Goal: Information Seeking & Learning: Check status

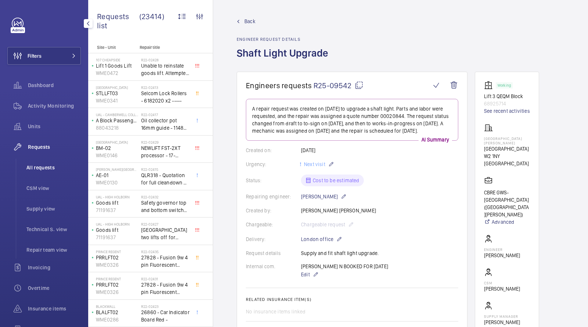
click at [57, 165] on span "All requests" at bounding box center [53, 167] width 54 height 7
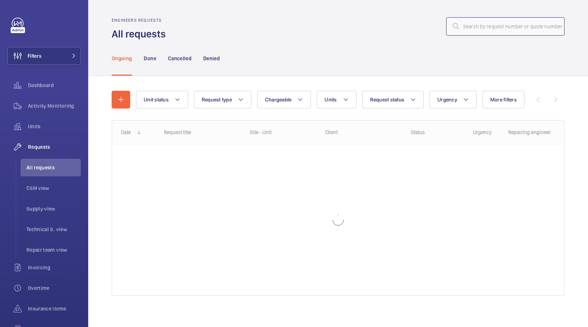
click at [513, 34] on input "text" at bounding box center [505, 26] width 118 height 18
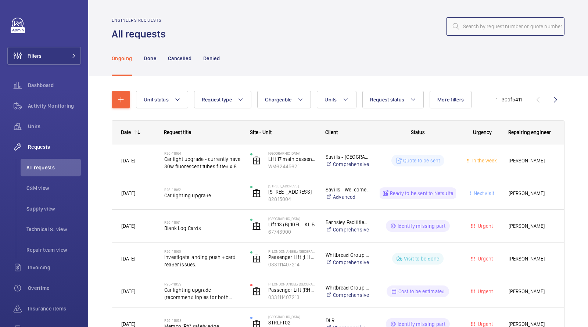
type input "https://admin.wemaintain.com/platform/repair-requests/details/139fb453-8828-41e…"
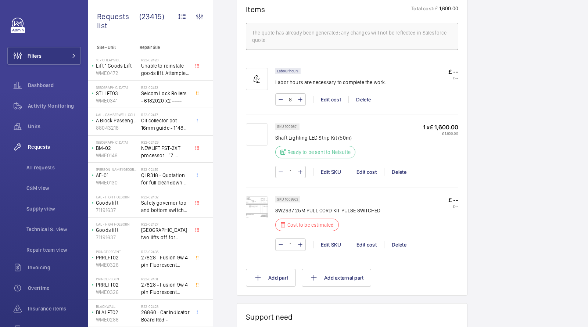
scroll to position [450, 0]
click at [256, 141] on img at bounding box center [257, 133] width 22 height 22
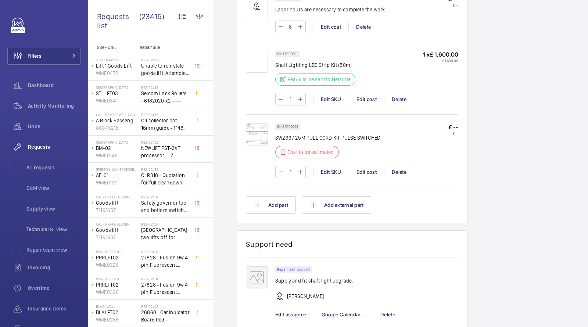
scroll to position [523, 0]
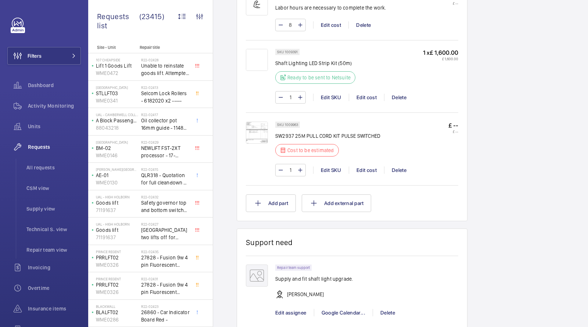
click at [257, 136] on img at bounding box center [257, 133] width 22 height 22
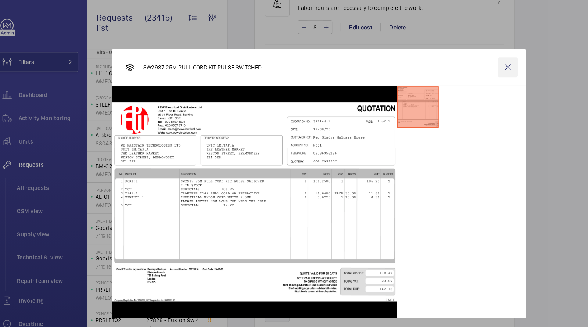
click at [463, 59] on wm-front-icon-button at bounding box center [461, 61] width 18 height 18
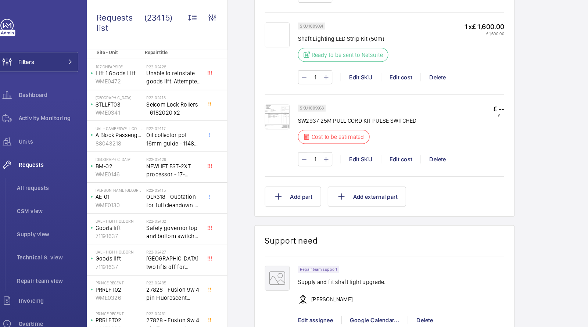
scroll to position [553, 0]
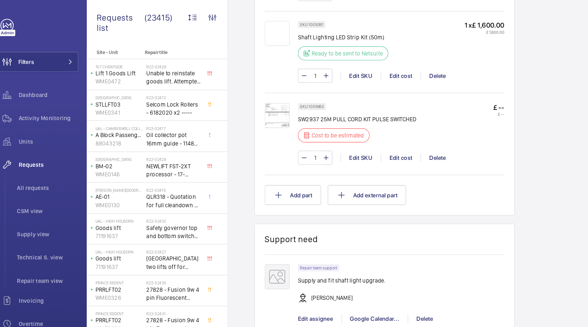
click at [255, 106] on img at bounding box center [257, 103] width 22 height 22
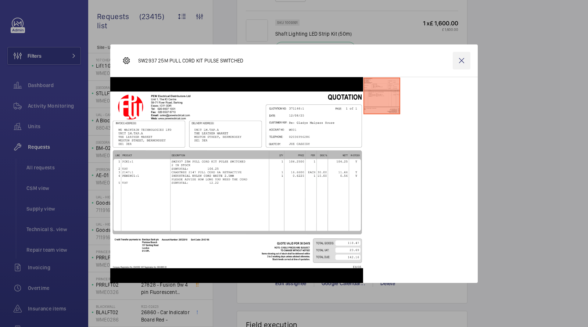
click at [462, 58] on wm-front-icon-button at bounding box center [461, 61] width 18 height 18
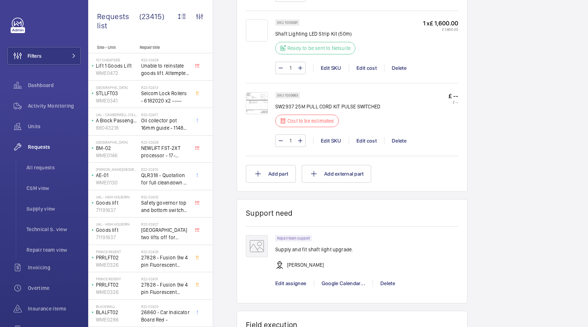
click at [261, 108] on img at bounding box center [257, 103] width 22 height 22
click at [259, 109] on img at bounding box center [257, 103] width 22 height 22
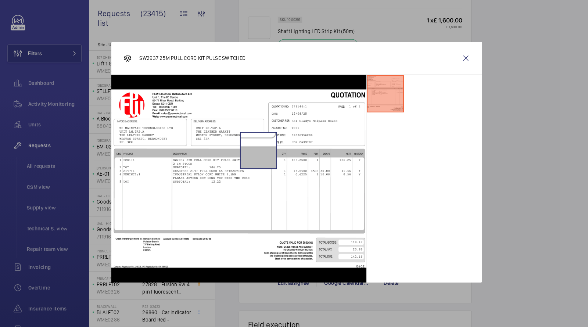
scroll to position [0, 0]
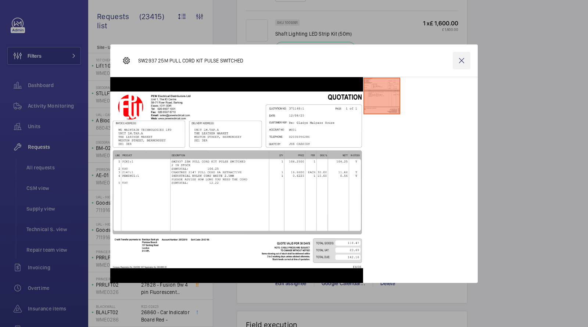
click at [466, 58] on wm-front-icon-button at bounding box center [461, 61] width 18 height 18
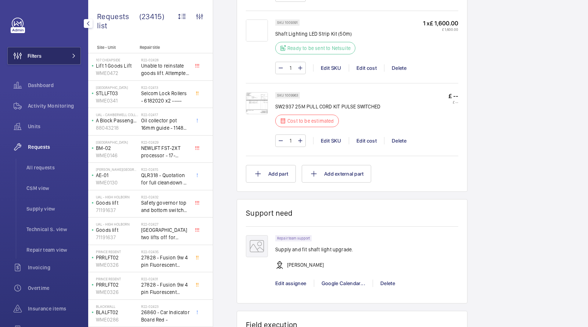
click at [53, 50] on button "Filters" at bounding box center [43, 56] width 73 height 18
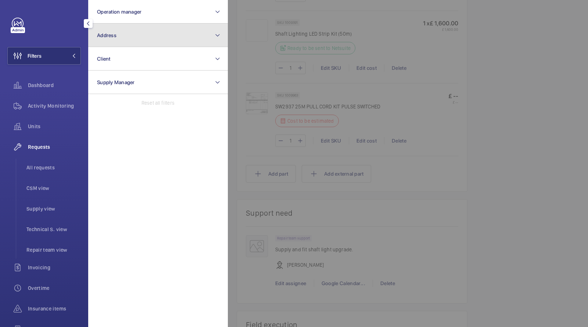
click at [117, 38] on button "Address" at bounding box center [158, 36] width 140 height 24
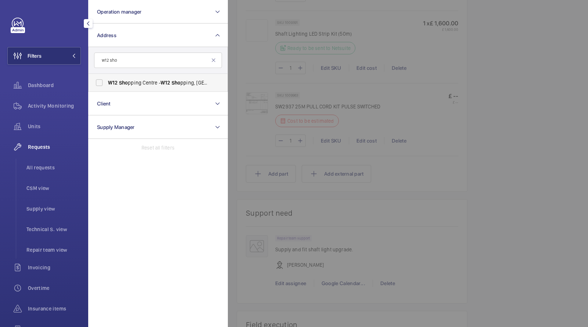
type input "w12 sho"
click at [140, 85] on span "W12 Sho pping Centre - W12 Sho pping, LONDON W12 8PP" at bounding box center [158, 82] width 101 height 7
click at [106, 85] on input "W12 Sho pping Centre - W12 Sho pping, LONDON W12 8PP" at bounding box center [99, 82] width 15 height 15
checkbox input "true"
click at [33, 166] on span "All requests" at bounding box center [53, 167] width 54 height 7
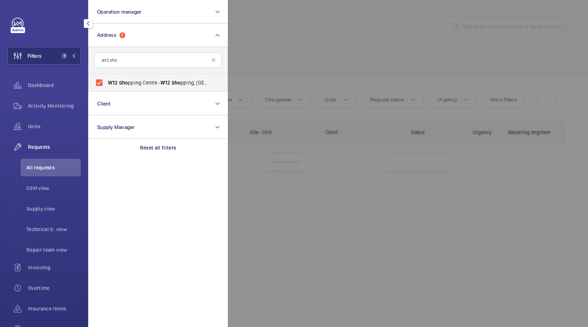
click at [282, 54] on div at bounding box center [522, 163] width 588 height 327
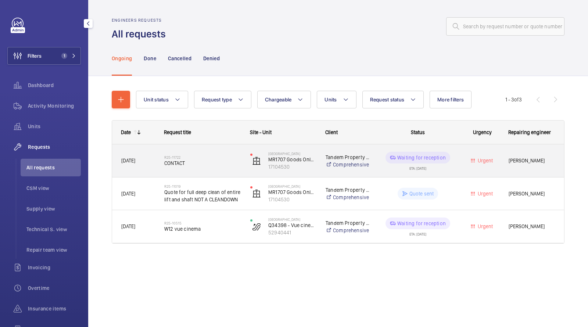
click at [207, 158] on h2 "R25-11722" at bounding box center [202, 157] width 76 height 4
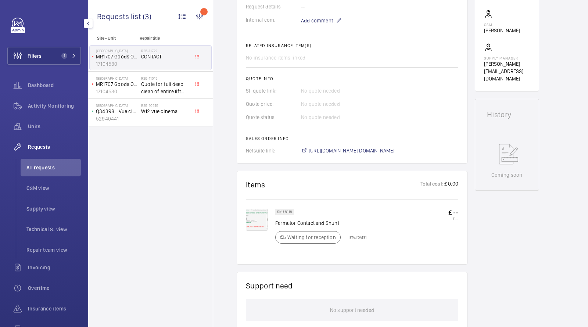
scroll to position [246, 0]
click at [332, 147] on span "https://6461500.app.netsuite.com/app/accounting/transactions/salesord.nl?id=297…" at bounding box center [351, 150] width 86 height 7
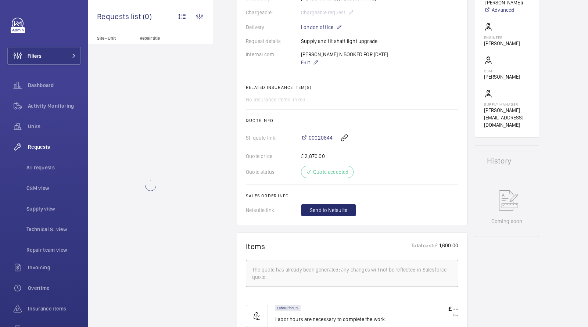
scroll to position [269, 0]
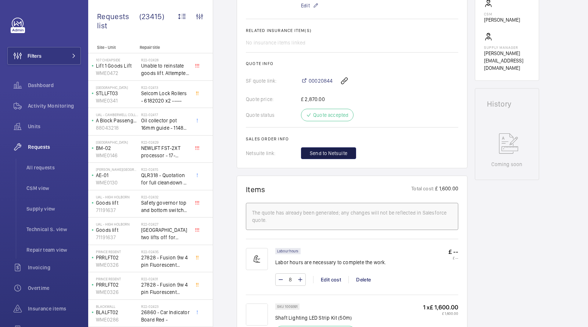
click at [327, 157] on span "Send to Netsuite" at bounding box center [328, 152] width 37 height 7
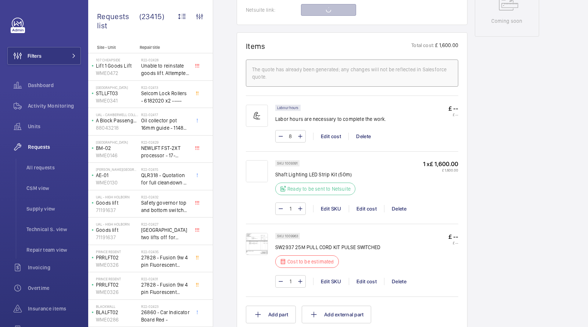
scroll to position [450, 0]
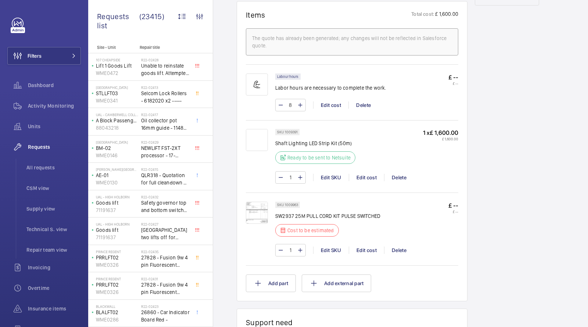
scroll to position [533, 0]
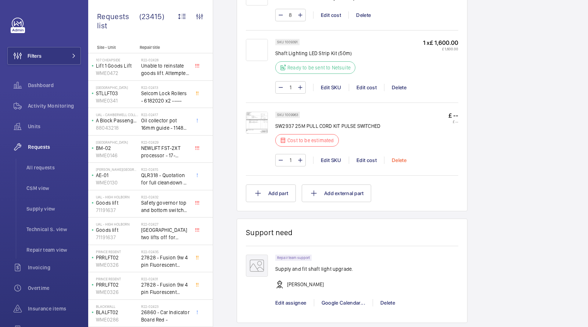
click at [397, 164] on div "Delete" at bounding box center [399, 159] width 30 height 7
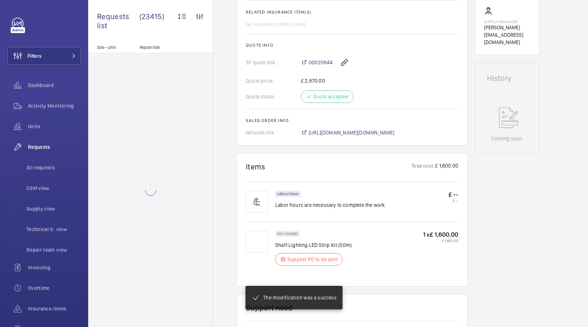
scroll to position [295, 0]
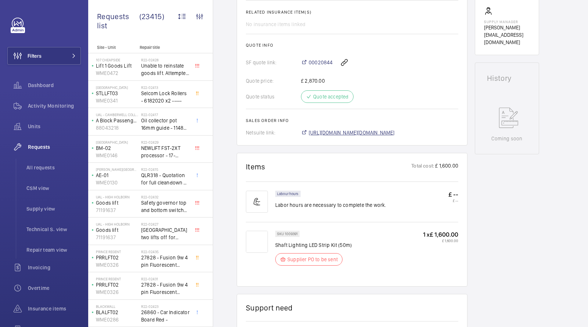
click at [343, 129] on span "[URL][DOMAIN_NAME][DOMAIN_NAME]" at bounding box center [351, 132] width 86 height 7
click at [37, 162] on li "All requests" at bounding box center [51, 168] width 60 height 18
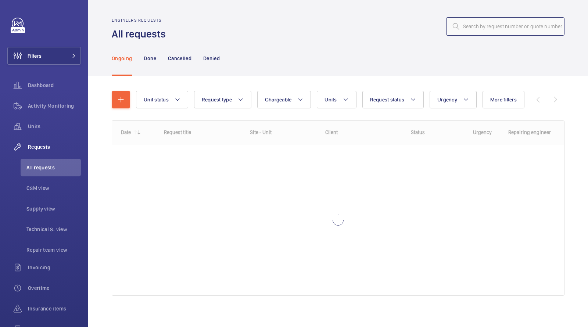
click at [505, 19] on input "text" at bounding box center [505, 26] width 118 height 18
paste input "R25-07002"
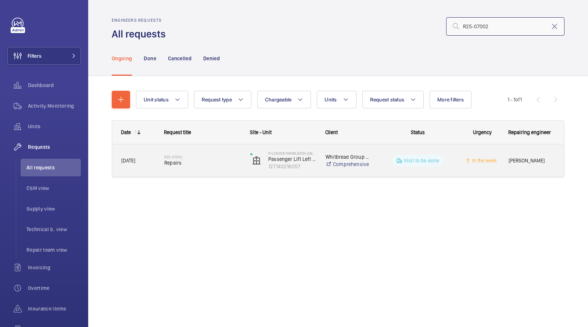
type input "R25-07002"
click at [178, 162] on span "Repairs" at bounding box center [202, 162] width 76 height 7
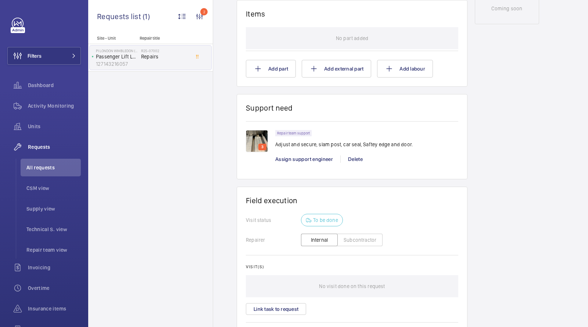
scroll to position [419, 0]
click at [250, 140] on img at bounding box center [257, 140] width 22 height 22
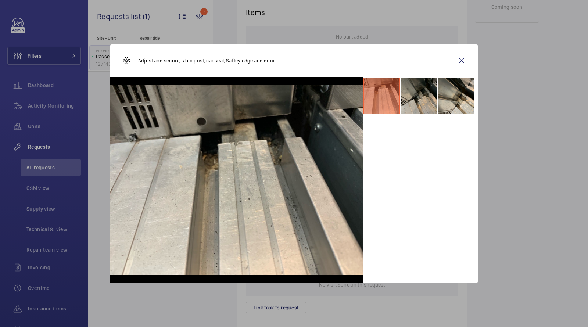
click at [410, 92] on li at bounding box center [418, 95] width 37 height 37
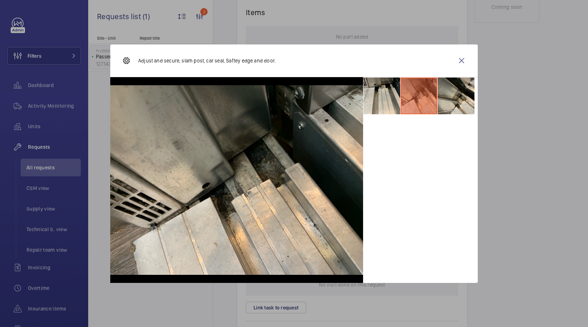
click at [474, 91] on ul at bounding box center [420, 95] width 115 height 37
click at [462, 99] on li at bounding box center [455, 95] width 37 height 37
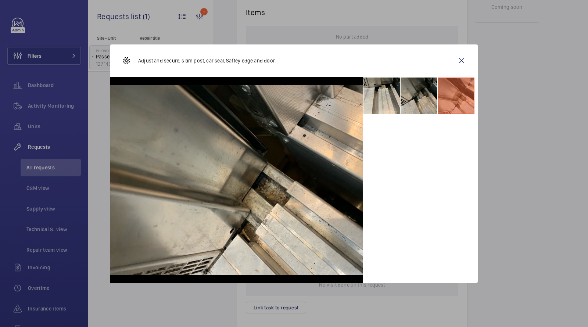
click at [408, 104] on li at bounding box center [418, 95] width 37 height 37
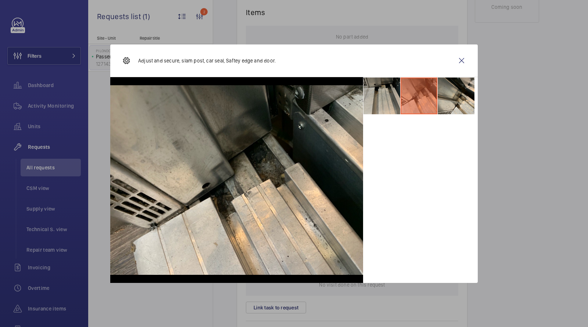
click at [376, 104] on li at bounding box center [381, 95] width 37 height 37
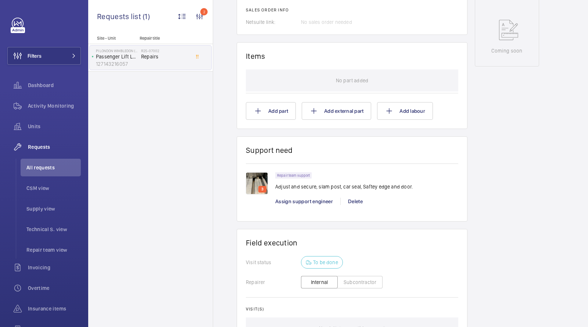
scroll to position [378, 0]
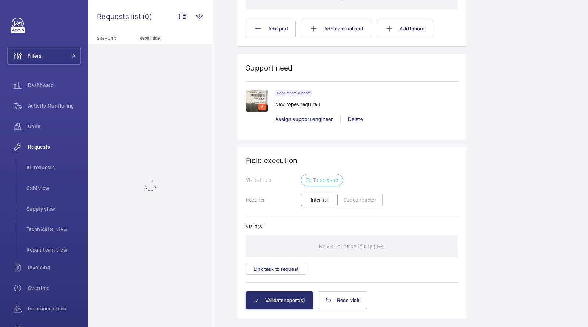
scroll to position [544, 0]
click at [252, 99] on img at bounding box center [257, 101] width 22 height 22
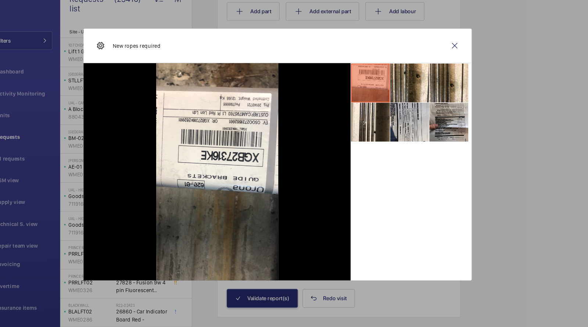
scroll to position [0, 0]
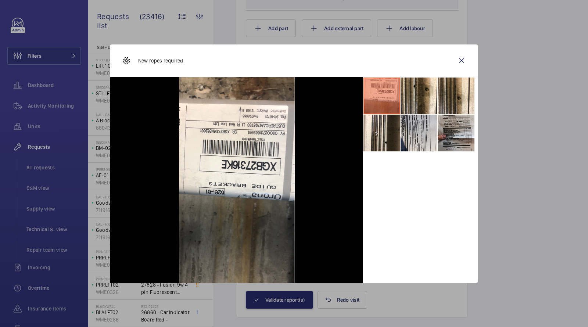
click at [473, 65] on div "New ropes required" at bounding box center [293, 60] width 367 height 33
click at [462, 61] on wm-front-icon-button at bounding box center [461, 61] width 18 height 18
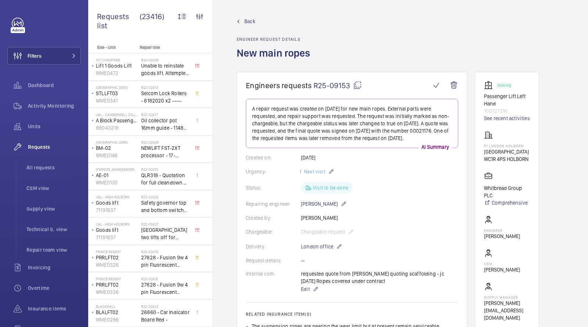
click at [500, 106] on p "Passenger Lift Left Hand" at bounding box center [507, 100] width 46 height 15
click at [495, 110] on p "109727316" at bounding box center [507, 110] width 46 height 7
copy p "109727316"
click at [33, 167] on span "All requests" at bounding box center [53, 167] width 54 height 7
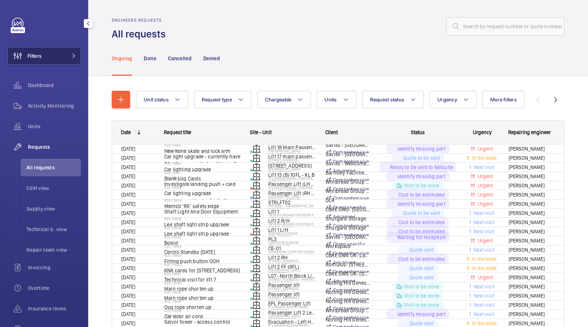
click at [66, 51] on button "Filters" at bounding box center [43, 56] width 73 height 18
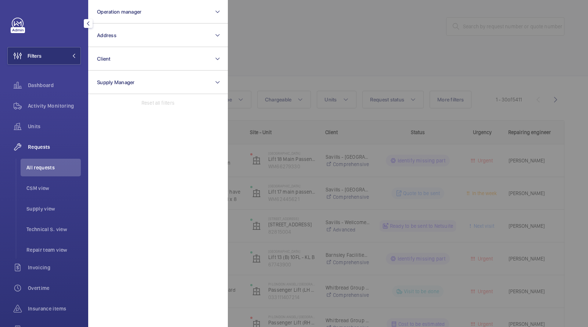
click at [261, 51] on div at bounding box center [522, 163] width 588 height 327
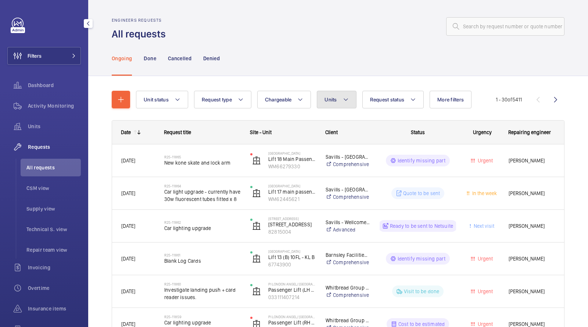
click at [327, 101] on span "Units" at bounding box center [330, 100] width 12 height 6
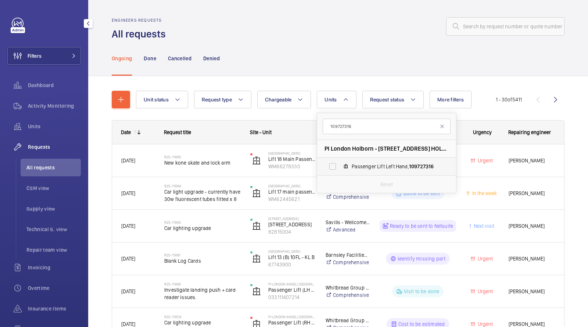
type input "109727316"
click at [357, 165] on span "Passenger Lift Left Hand, 109727316" at bounding box center [393, 166] width 85 height 7
click at [340, 165] on input "Passenger Lift Left Hand, 109727316" at bounding box center [332, 166] width 15 height 15
checkbox input "true"
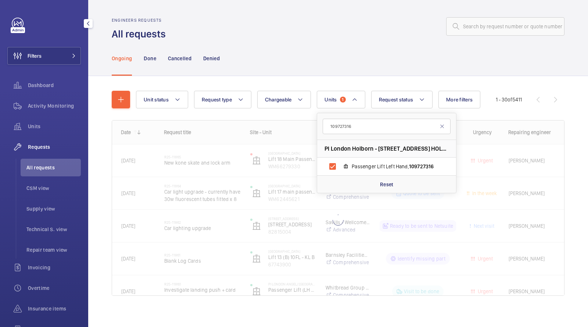
click at [351, 27] on div at bounding box center [367, 27] width 394 height 18
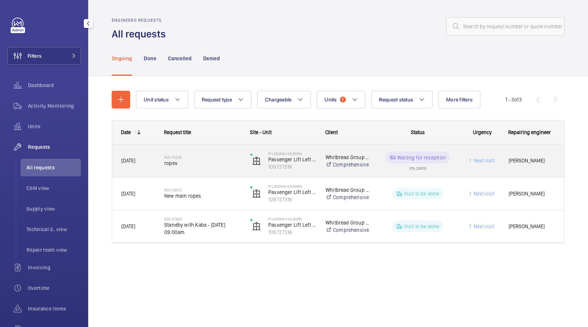
click at [203, 163] on span "ropes" at bounding box center [202, 162] width 76 height 7
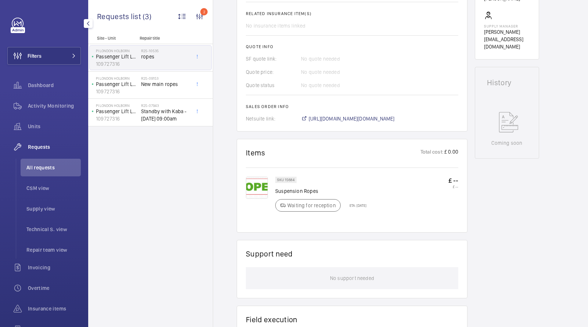
scroll to position [255, 0]
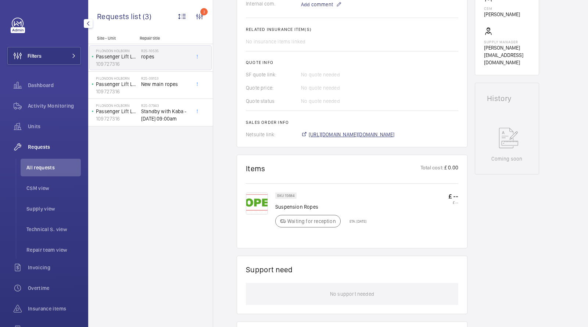
click at [352, 135] on span "[URL][DOMAIN_NAME][DOMAIN_NAME]" at bounding box center [351, 134] width 86 height 7
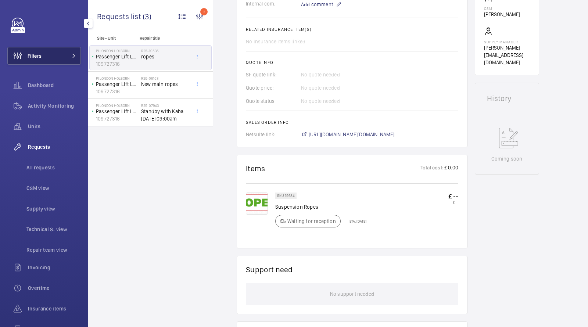
click at [59, 50] on button "Filters" at bounding box center [43, 56] width 73 height 18
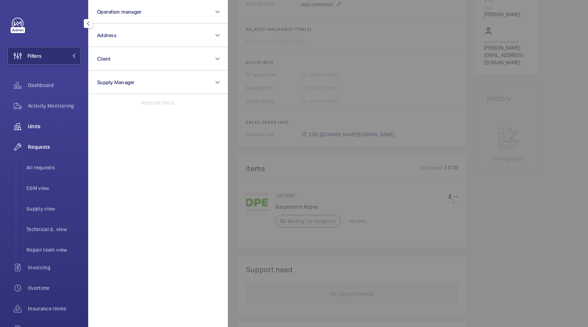
click at [46, 123] on span "Units" at bounding box center [54, 126] width 53 height 7
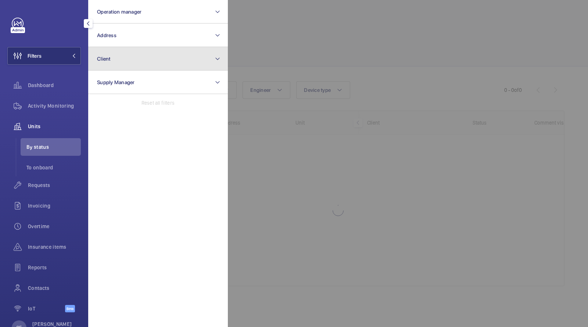
click at [135, 61] on button "Client" at bounding box center [158, 59] width 140 height 24
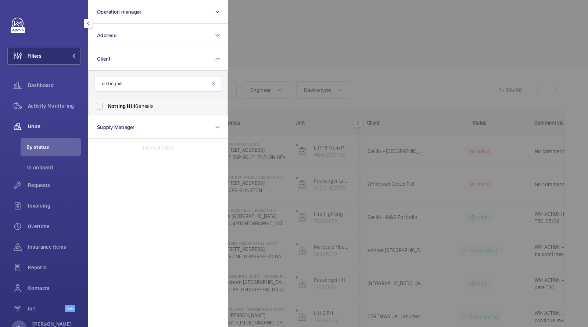
type input "notting hill"
click at [129, 105] on span "Hill" at bounding box center [131, 106] width 8 height 6
click at [106, 105] on input "Notting Hill Genesis" at bounding box center [99, 106] width 15 height 15
checkbox input "true"
click at [401, 13] on div at bounding box center [522, 163] width 588 height 327
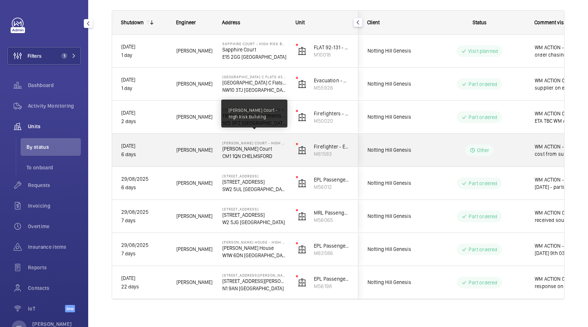
scroll to position [95, 0]
